Goal: Information Seeking & Learning: Understand process/instructions

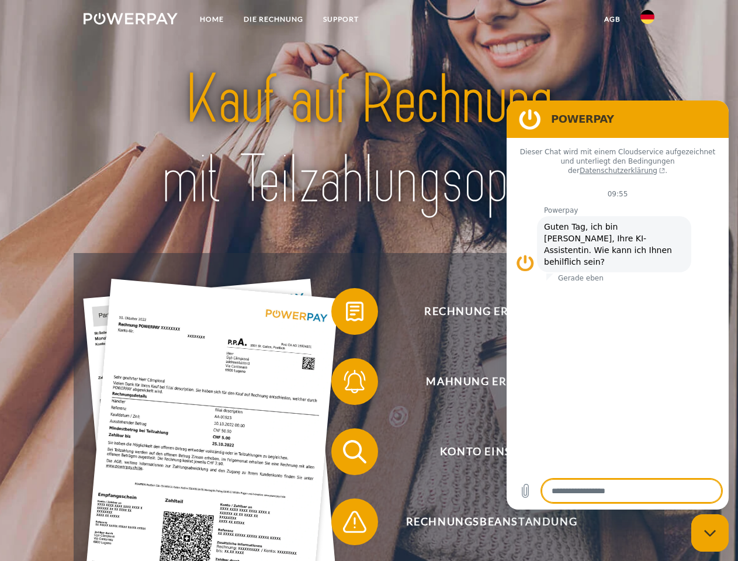
click at [130, 20] on img at bounding box center [131, 19] width 94 height 12
click at [647, 20] on img at bounding box center [647, 17] width 14 height 14
click at [612, 19] on link "agb" at bounding box center [612, 19] width 36 height 21
click at [346, 314] on span at bounding box center [337, 311] width 58 height 58
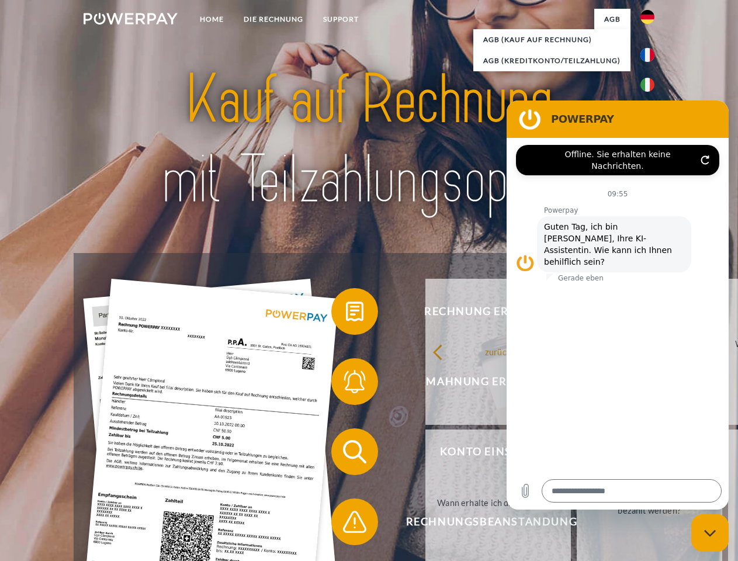
click at [414, 384] on div "zurück Warum habe ich eine Rechnung erhalten? Was habe ich noch offen, ist mein…" at bounding box center [650, 426] width 472 height 301
click at [577, 454] on link "Bis wann muss die Rechnung bezahlt werden?" at bounding box center [649, 502] width 145 height 146
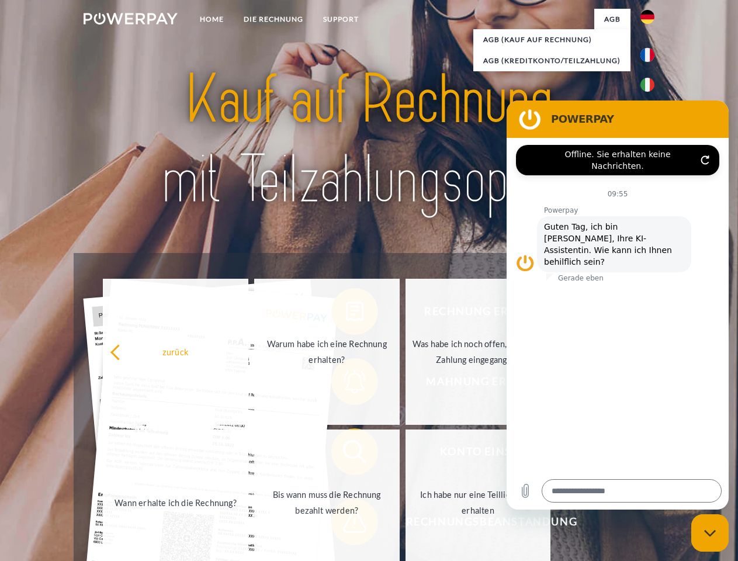
click at [346, 524] on span at bounding box center [337, 521] width 58 height 58
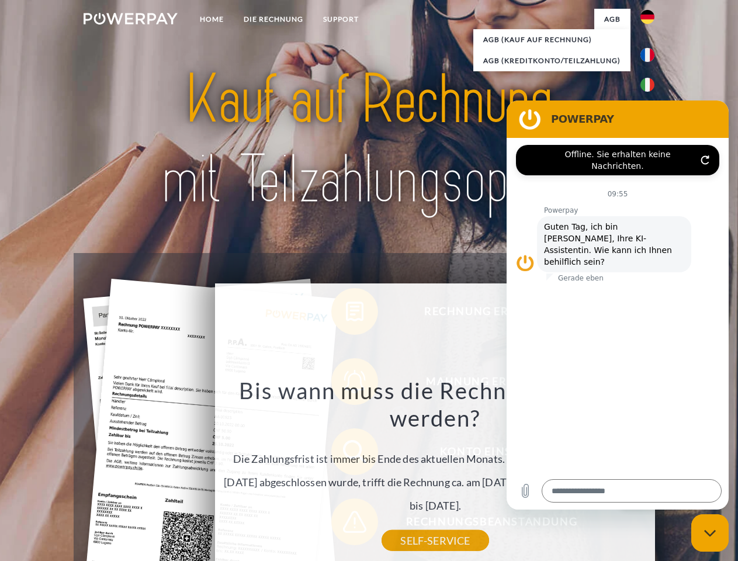
click at [710, 533] on icon "Messaging-Fenster schließen" at bounding box center [710, 533] width 12 height 8
type textarea "*"
